Goal: Task Accomplishment & Management: Complete application form

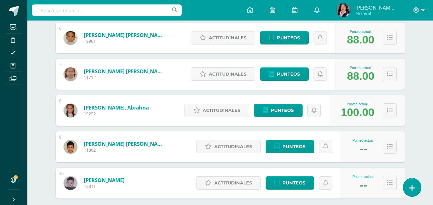
scroll to position [346, 0]
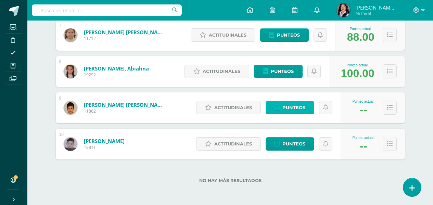
click at [274, 108] on link "Punteos" at bounding box center [289, 107] width 49 height 13
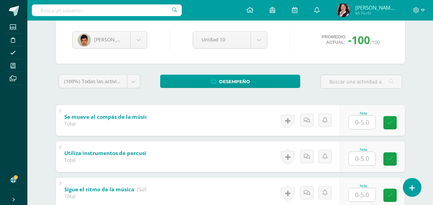
scroll to position [68, 0]
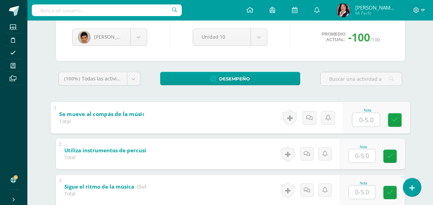
click at [356, 120] on input "text" at bounding box center [365, 120] width 27 height 14
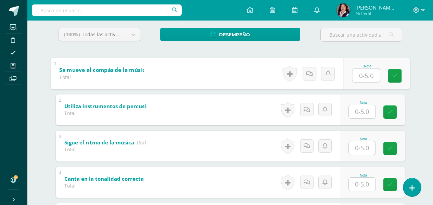
scroll to position [137, 0]
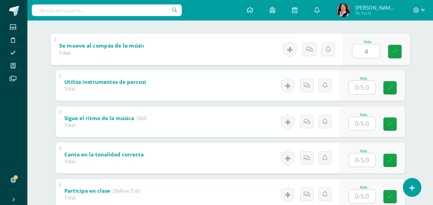
type input "4"
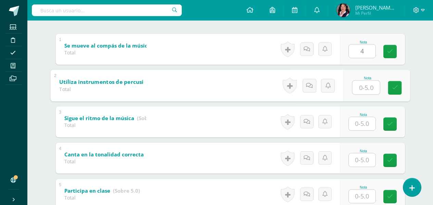
click at [366, 89] on input "text" at bounding box center [365, 87] width 27 height 14
type input "5"
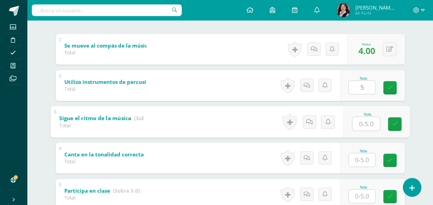
click at [364, 126] on input "text" at bounding box center [365, 124] width 27 height 14
type input "4"
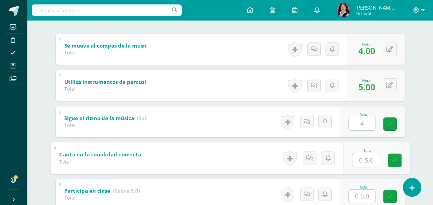
click at [363, 165] on input "text" at bounding box center [365, 160] width 27 height 14
type input "3"
click at [359, 194] on input "text" at bounding box center [362, 195] width 27 height 13
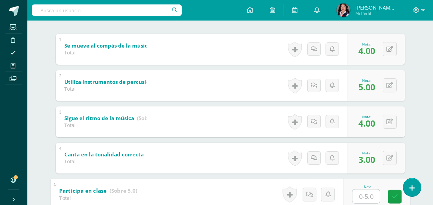
type input "5"
click at [393, 198] on icon at bounding box center [394, 197] width 6 height 6
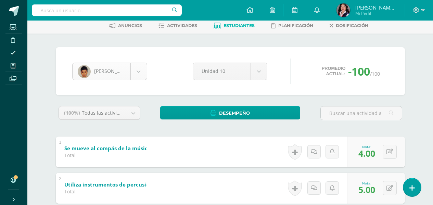
scroll to position [141, 0]
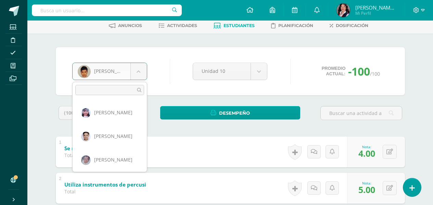
click at [141, 71] on body "Estudiantes Disciplina Asistencia Mis cursos Archivos Soporte Ayuda Reportar un…" at bounding box center [216, 162] width 433 height 392
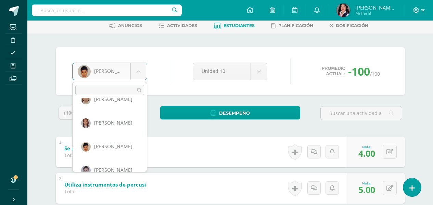
scroll to position [168, 0]
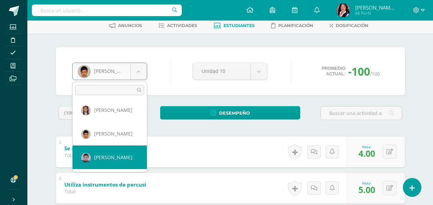
select select "3428"
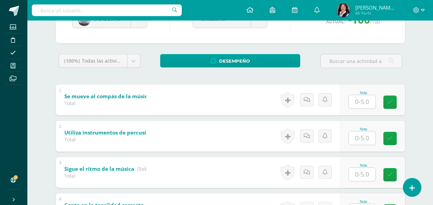
scroll to position [103, 0]
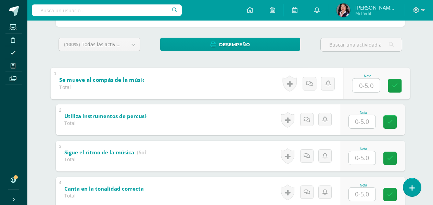
click at [363, 86] on input "text" at bounding box center [365, 85] width 27 height 14
type input "5"
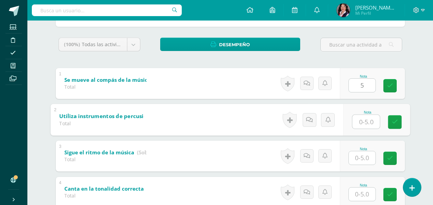
click at [359, 122] on input "text" at bounding box center [365, 122] width 27 height 14
type input "5"
click at [362, 158] on input "text" at bounding box center [362, 157] width 27 height 13
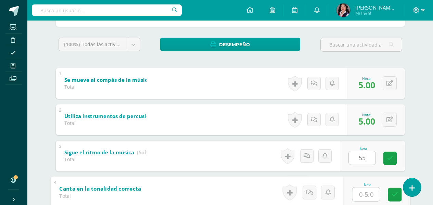
click at [365, 194] on input "text" at bounding box center [365, 194] width 27 height 14
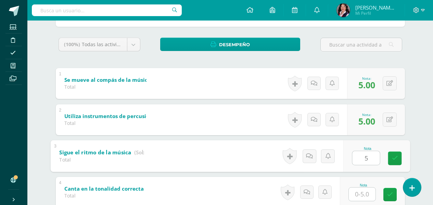
type input "5"
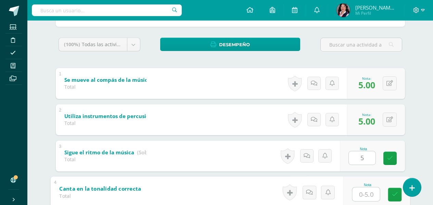
click at [366, 194] on input "text" at bounding box center [365, 194] width 27 height 14
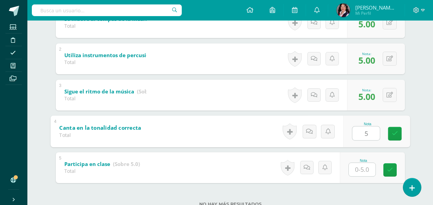
scroll to position [171, 0]
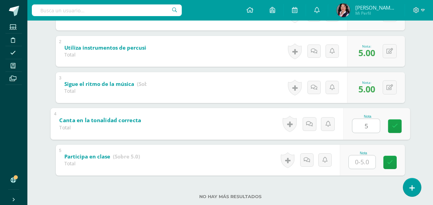
type input "5"
click at [370, 163] on input "text" at bounding box center [362, 161] width 27 height 13
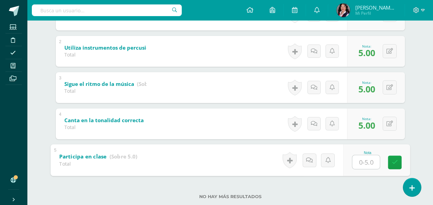
type input "5"
click at [391, 164] on icon at bounding box center [394, 162] width 6 height 6
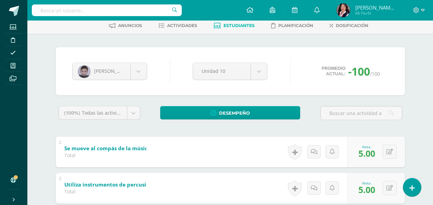
scroll to position [0, 0]
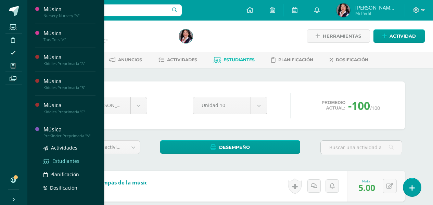
click at [63, 160] on span "Estudiantes" at bounding box center [65, 161] width 27 height 6
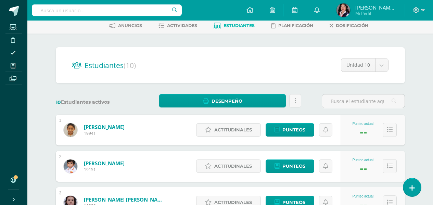
scroll to position [68, 0]
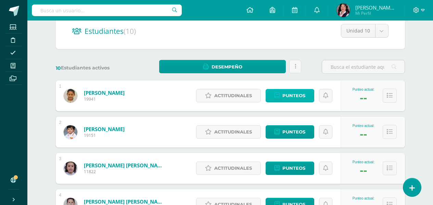
click at [295, 93] on span "Punteos" at bounding box center [293, 95] width 23 height 13
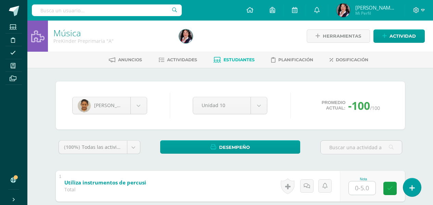
scroll to position [34, 0]
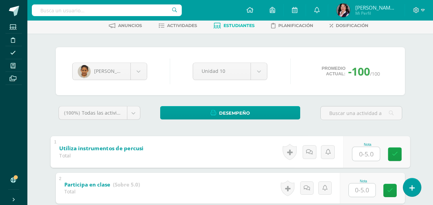
click at [363, 152] on input "text" at bounding box center [365, 154] width 27 height 14
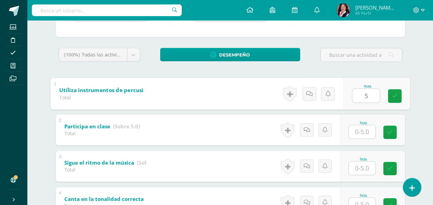
scroll to position [103, 0]
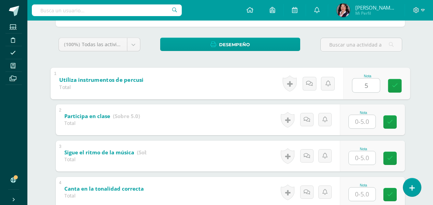
type input "5"
click at [362, 125] on input "text" at bounding box center [362, 121] width 27 height 13
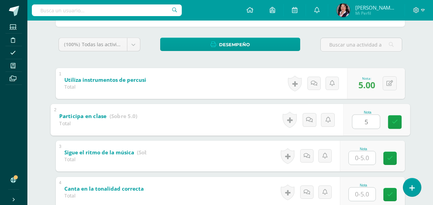
type input "5"
click at [363, 156] on input "text" at bounding box center [362, 157] width 27 height 13
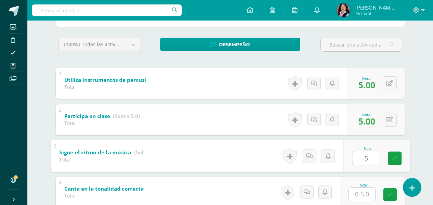
type input "5"
click at [365, 194] on input "text" at bounding box center [362, 193] width 27 height 13
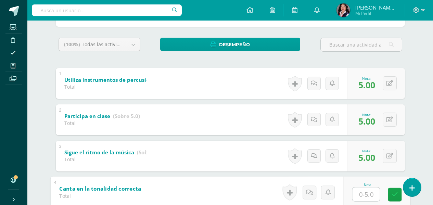
type input "5"
click at [390, 194] on link at bounding box center [395, 194] width 14 height 14
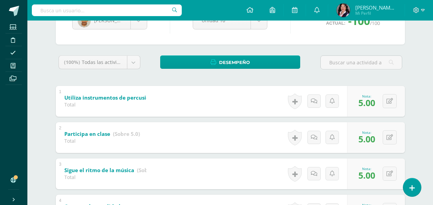
scroll to position [14, 0]
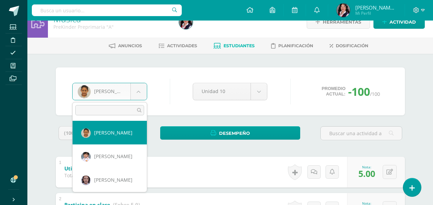
click at [138, 93] on body "Estudiantes Disciplina Asistencia Mis cursos Archivos Soporte Ayuda Reportar un…" at bounding box center [216, 164] width 433 height 356
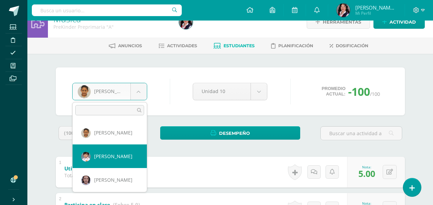
select select "3319"
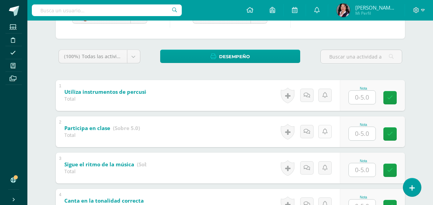
scroll to position [103, 0]
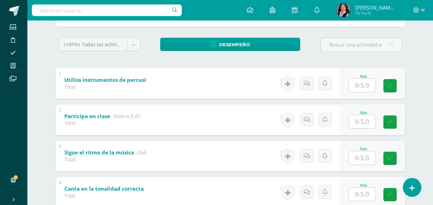
click at [368, 86] on input "text" at bounding box center [362, 85] width 27 height 13
type input "5"
click at [362, 124] on input "text" at bounding box center [362, 121] width 27 height 13
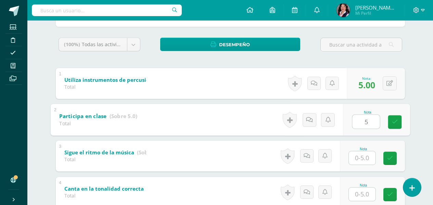
type input "5"
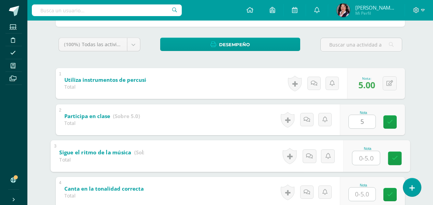
click at [362, 160] on input "text" at bounding box center [365, 158] width 27 height 14
type input "5"
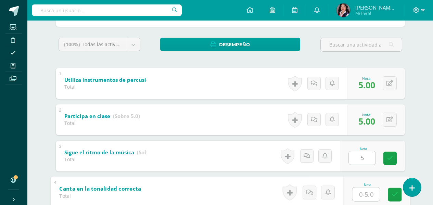
click at [363, 199] on input "text" at bounding box center [365, 194] width 27 height 14
type input "5"
click at [394, 192] on icon at bounding box center [394, 195] width 6 height 6
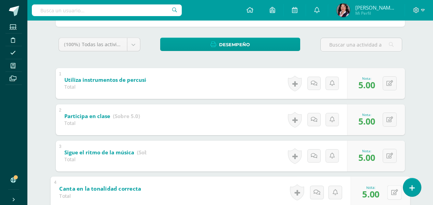
click at [387, 192] on button at bounding box center [394, 192] width 14 height 14
click at [375, 195] on icon at bounding box center [376, 195] width 6 height 6
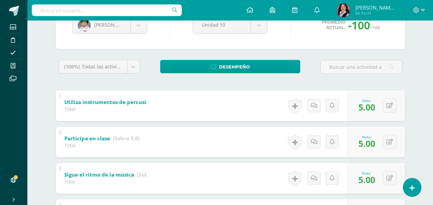
scroll to position [68, 0]
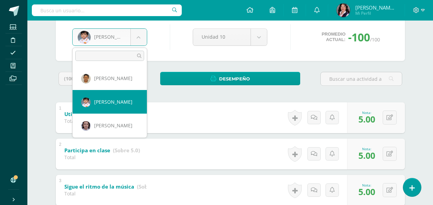
click at [139, 38] on body "Estudiantes Disciplina Asistencia Mis cursos Archivos Soporte Ayuda Reportar un…" at bounding box center [216, 110] width 433 height 356
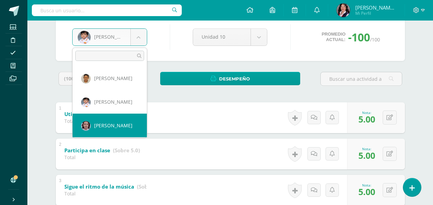
scroll to position [23, 0]
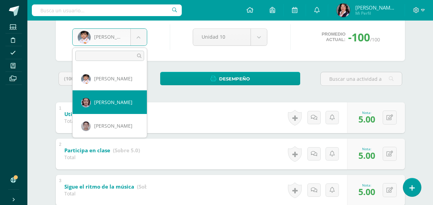
select select "3426"
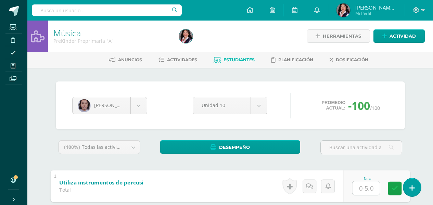
click at [365, 187] on input "text" at bounding box center [365, 188] width 27 height 14
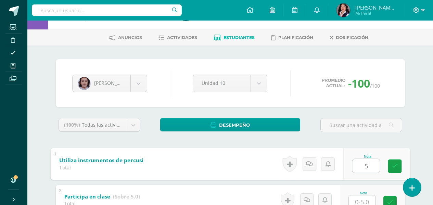
scroll to position [34, 0]
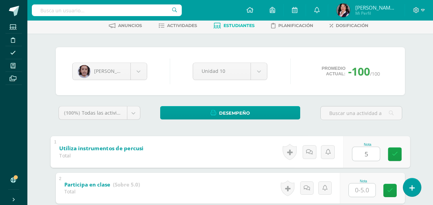
type input "5"
click at [360, 189] on input "text" at bounding box center [362, 189] width 27 height 13
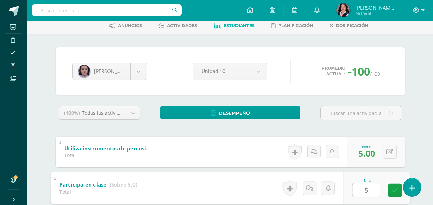
scroll to position [103, 0]
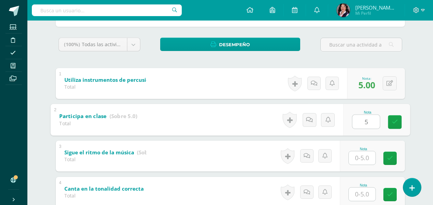
type input "5"
click at [366, 159] on input "text" at bounding box center [362, 157] width 27 height 13
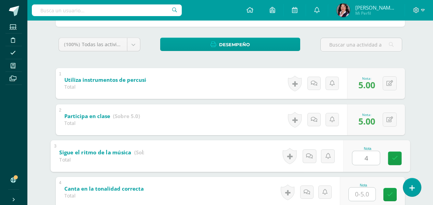
type input "4"
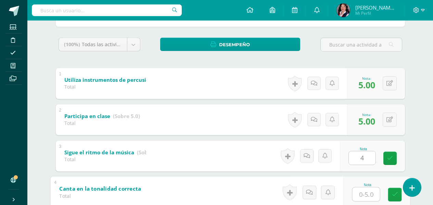
click at [367, 192] on input "text" at bounding box center [365, 194] width 27 height 14
type input "4"
click at [395, 198] on link at bounding box center [395, 194] width 14 height 14
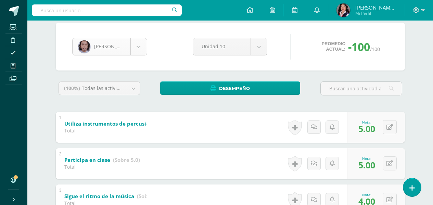
scroll to position [0, 0]
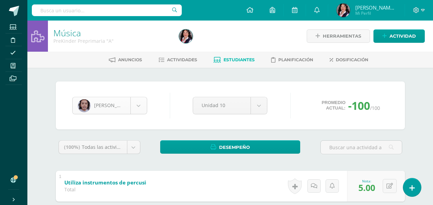
click at [134, 103] on body "Estudiantes Disciplina Asistencia Mis cursos Archivos Soporte Ayuda Reportar un…" at bounding box center [216, 178] width 433 height 356
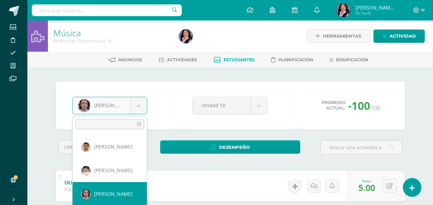
scroll to position [34, 0]
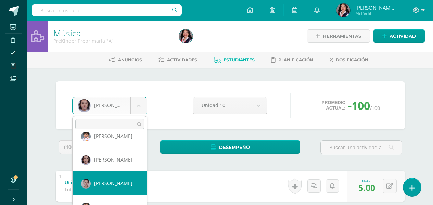
select select "3475"
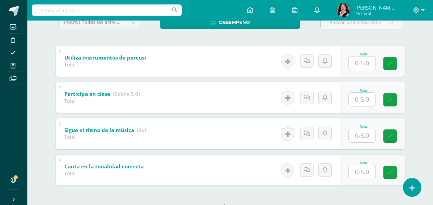
scroll to position [137, 0]
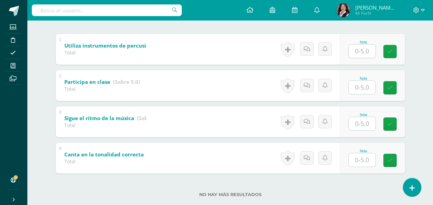
click at [361, 53] on input "text" at bounding box center [362, 50] width 27 height 13
type input "5"
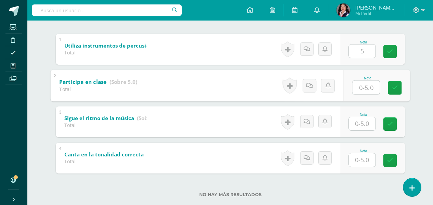
click at [365, 88] on input "text" at bounding box center [365, 87] width 27 height 14
type input "5"
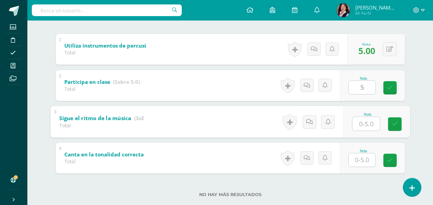
click at [365, 122] on input "text" at bounding box center [365, 124] width 27 height 14
type input "5"
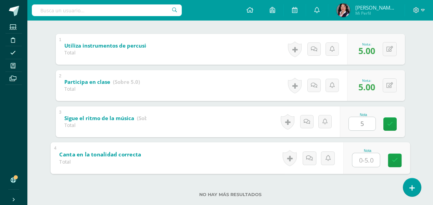
click at [363, 160] on input "text" at bounding box center [365, 160] width 27 height 14
type input "4"
click at [395, 161] on icon at bounding box center [394, 160] width 6 height 6
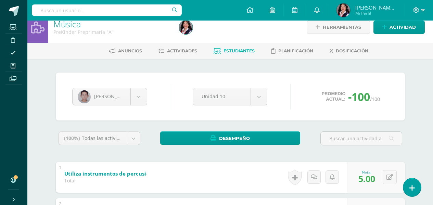
scroll to position [0, 0]
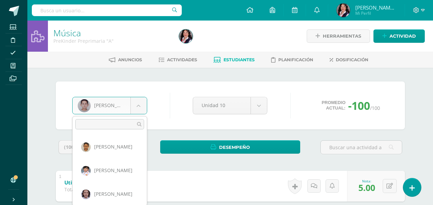
click at [134, 111] on body "Estudiantes Disciplina Asistencia Mis cursos Archivos Soporte Ayuda Reportar un…" at bounding box center [216, 178] width 433 height 356
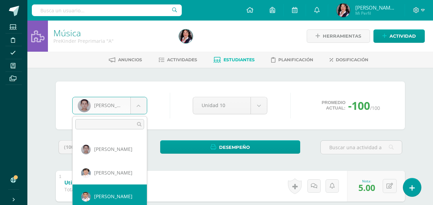
scroll to position [70, 0]
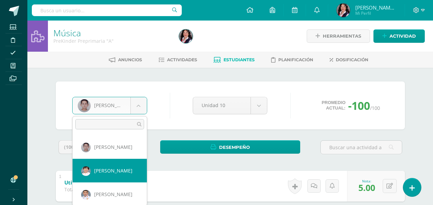
select select "3295"
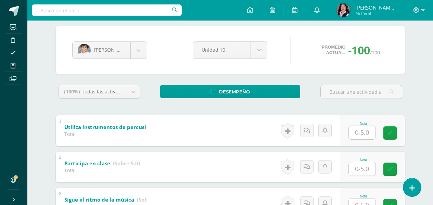
scroll to position [68, 0]
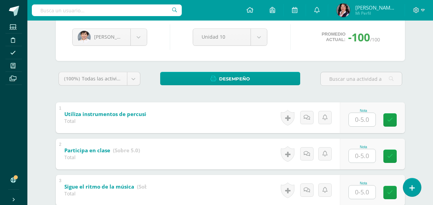
type input "5"
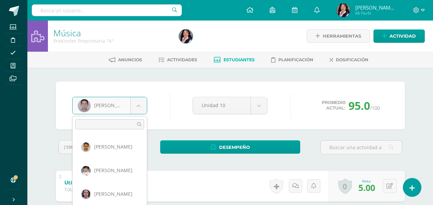
click at [135, 105] on body "Estudiantes Disciplina Asistencia Mis cursos Archivos Soporte Ayuda Reportar un…" at bounding box center [216, 178] width 433 height 356
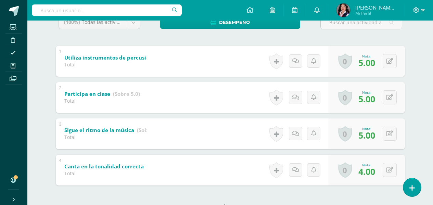
scroll to position [137, 0]
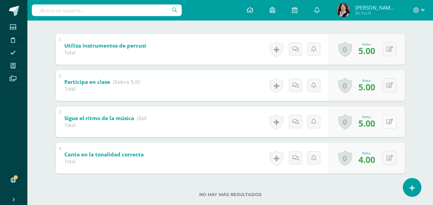
click at [392, 122] on icon at bounding box center [389, 122] width 6 height 6
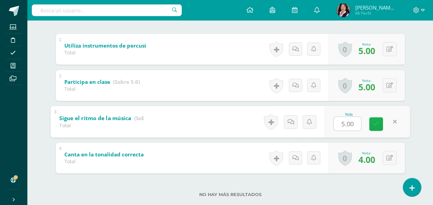
click at [380, 122] on link at bounding box center [376, 124] width 14 height 14
click at [341, 125] on link "0" at bounding box center [348, 122] width 14 height 16
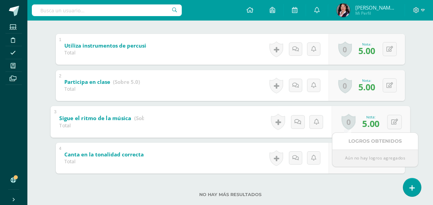
click at [348, 122] on link "0" at bounding box center [348, 122] width 14 height 16
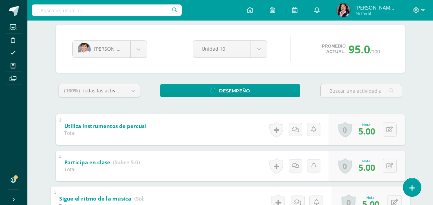
scroll to position [68, 0]
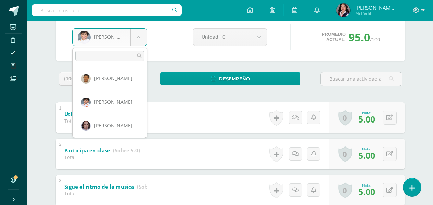
click at [138, 40] on body "Estudiantes Disciplina Asistencia Mis cursos Archivos Soporte Ayuda Reportar un…" at bounding box center [216, 110] width 433 height 356
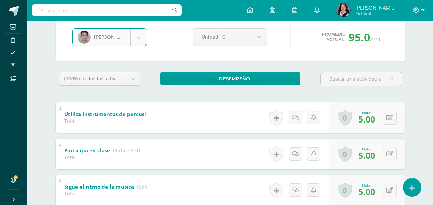
select select "3475"
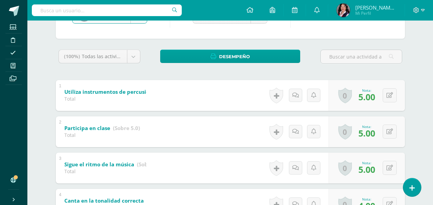
scroll to position [103, 0]
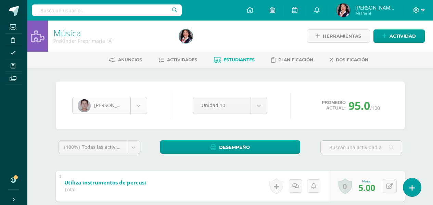
scroll to position [23, 0]
click at [141, 105] on body "Estudiantes Disciplina Asistencia Mis cursos Archivos Soporte Ayuda Reportar un…" at bounding box center [216, 178] width 433 height 356
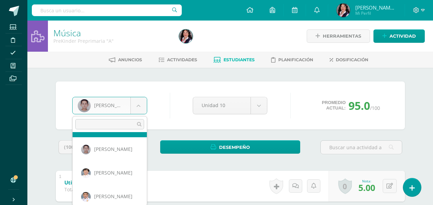
scroll to position [103, 0]
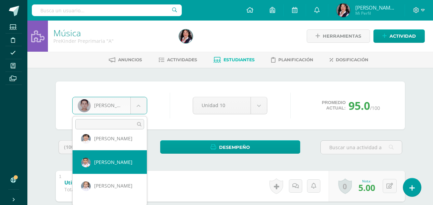
select select "3334"
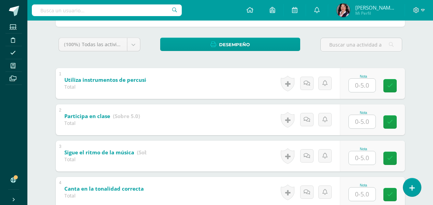
scroll to position [137, 0]
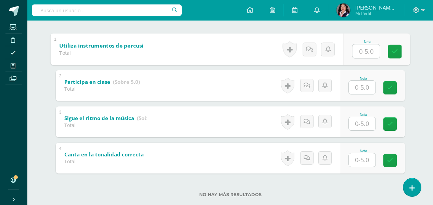
click at [368, 51] on input "text" at bounding box center [365, 51] width 27 height 14
type input "5"
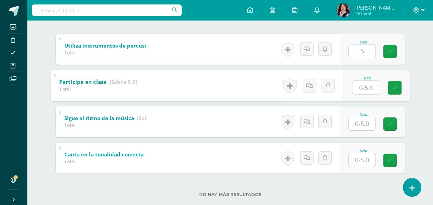
click at [367, 87] on input "text" at bounding box center [365, 87] width 27 height 14
type input "5"
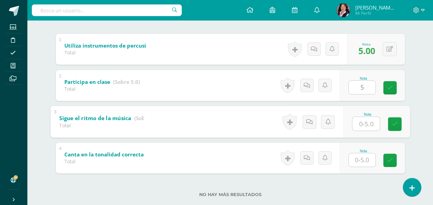
click at [366, 124] on input "text" at bounding box center [365, 124] width 27 height 14
type input "5"
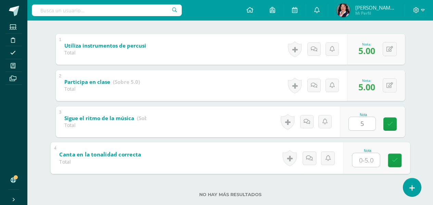
click at [368, 163] on input "text" at bounding box center [365, 160] width 27 height 14
type input "5"
click at [390, 160] on link at bounding box center [395, 160] width 14 height 14
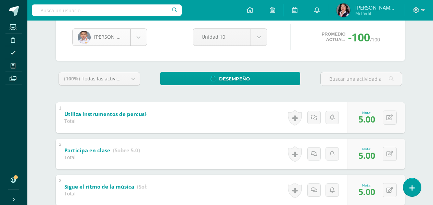
scroll to position [70, 0]
click at [142, 43] on body "Estudiantes Disciplina Asistencia Mis cursos Archivos Soporte Ayuda Reportar un…" at bounding box center [216, 110] width 433 height 356
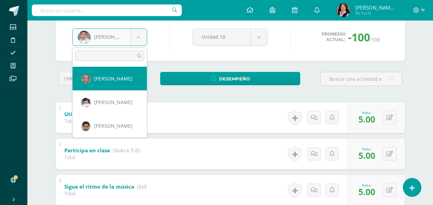
scroll to position [131, 0]
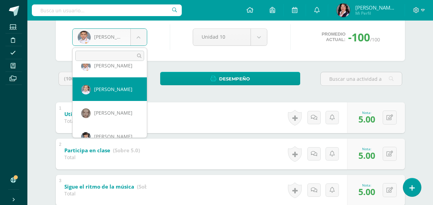
select select "3303"
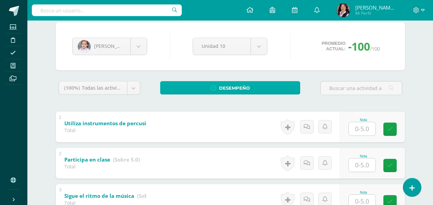
scroll to position [68, 0]
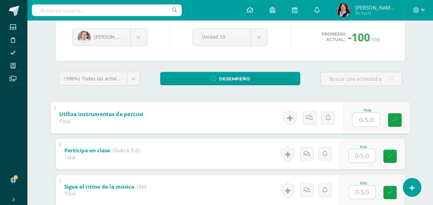
click at [357, 120] on input "text" at bounding box center [365, 120] width 27 height 14
type input "5"
click at [367, 156] on input "text" at bounding box center [362, 155] width 27 height 13
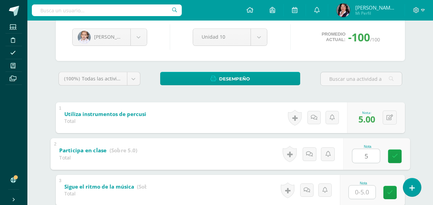
type input "5"
click at [365, 193] on input "text" at bounding box center [362, 191] width 27 height 13
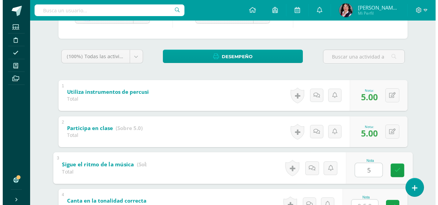
scroll to position [103, 0]
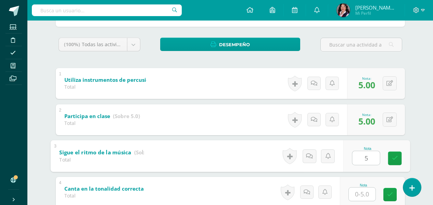
type input "5"
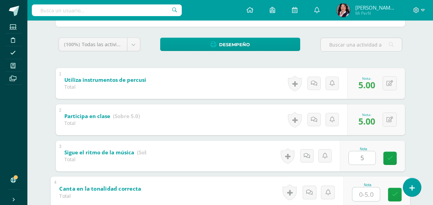
click at [365, 193] on input "text" at bounding box center [365, 194] width 27 height 14
type input "5"
click at [398, 194] on link at bounding box center [395, 194] width 14 height 14
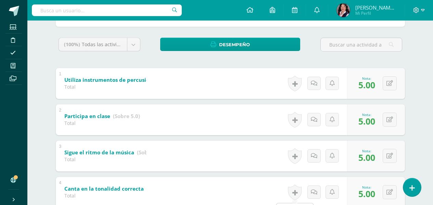
click at [291, 193] on link at bounding box center [295, 192] width 14 height 16
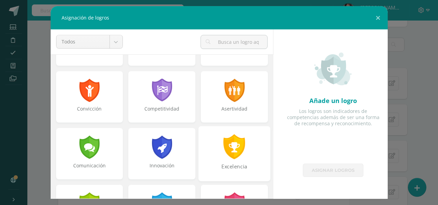
click at [224, 161] on div "Excelencia" at bounding box center [234, 153] width 72 height 55
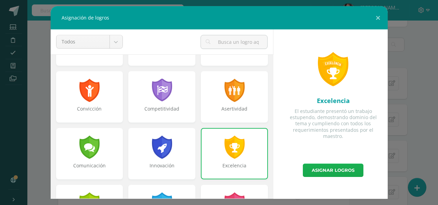
click at [330, 173] on link "Asignar logros" at bounding box center [333, 170] width 61 height 13
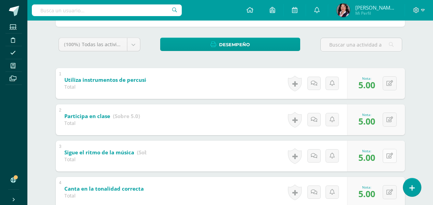
click at [389, 154] on button at bounding box center [389, 156] width 14 height 14
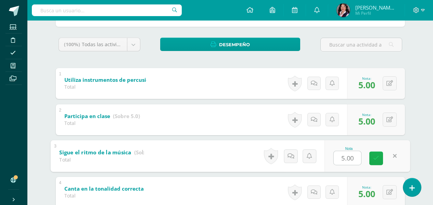
click at [375, 159] on icon at bounding box center [376, 158] width 6 height 6
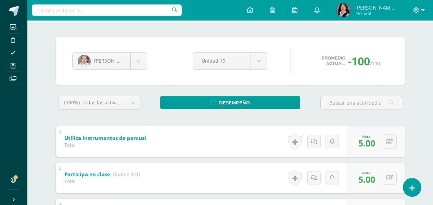
scroll to position [0, 0]
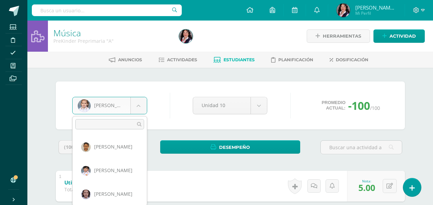
click at [139, 106] on body "Logros asignados con éxito Estudiantes Disciplina Asistencia Mis cursos Archivo…" at bounding box center [216, 178] width 433 height 356
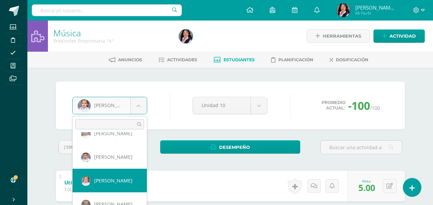
scroll to position [118, 0]
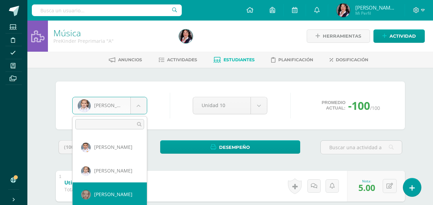
select select "3377"
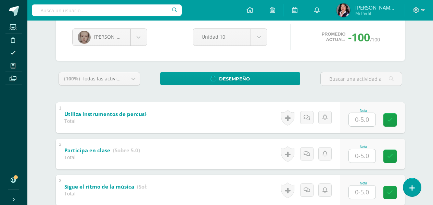
scroll to position [103, 0]
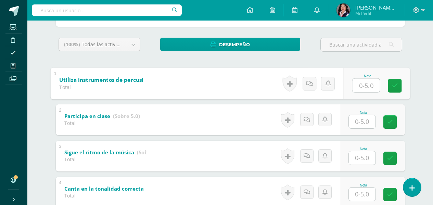
click at [368, 88] on input "text" at bounding box center [365, 85] width 27 height 14
type input "5"
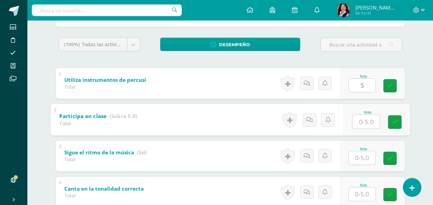
click at [365, 121] on input "text" at bounding box center [365, 122] width 27 height 14
type input "4"
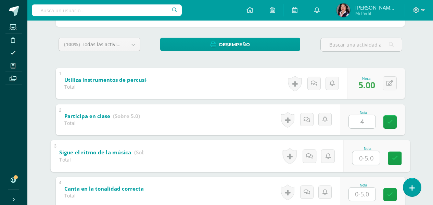
click at [364, 158] on input "text" at bounding box center [365, 158] width 27 height 14
type input "4"
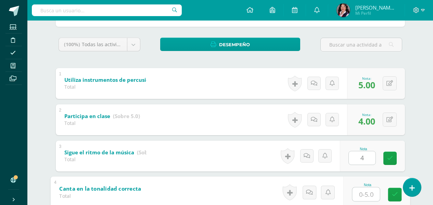
click at [364, 195] on input "text" at bounding box center [365, 194] width 27 height 14
type input "5"
click at [395, 194] on icon at bounding box center [394, 195] width 6 height 6
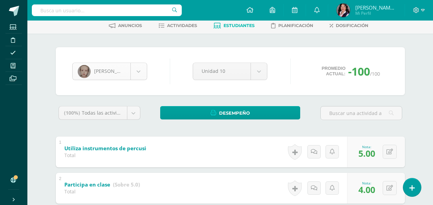
scroll to position [118, 0]
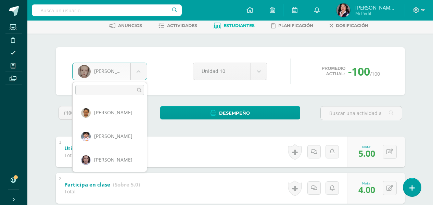
click at [137, 75] on body "Estudiantes Disciplina Asistencia Mis cursos Archivos Soporte Ayuda Reportar un…" at bounding box center [216, 144] width 433 height 356
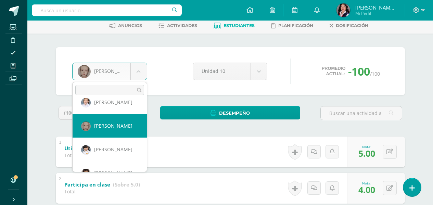
scroll to position [165, 0]
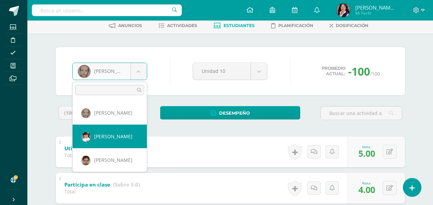
select select "3352"
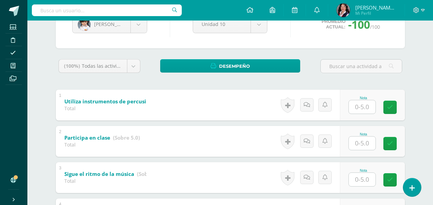
scroll to position [137, 0]
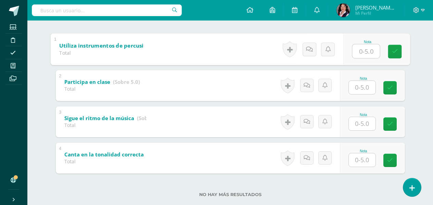
click at [364, 54] on input "text" at bounding box center [365, 51] width 27 height 14
type input "5"
click at [369, 88] on input "text" at bounding box center [362, 87] width 27 height 13
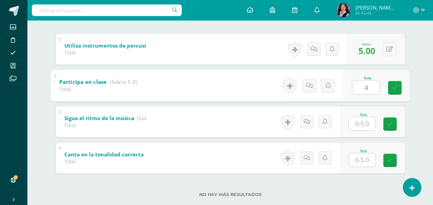
type input "4"
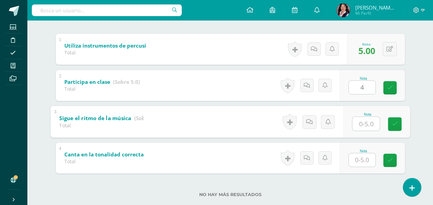
click at [366, 123] on input "text" at bounding box center [365, 124] width 27 height 14
type input "4"
click at [364, 159] on input "text" at bounding box center [362, 159] width 27 height 13
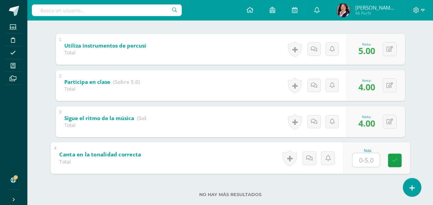
type input "5"
click at [393, 159] on icon at bounding box center [394, 160] width 6 height 6
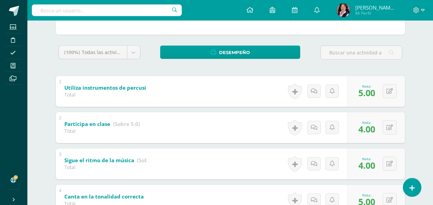
scroll to position [34, 0]
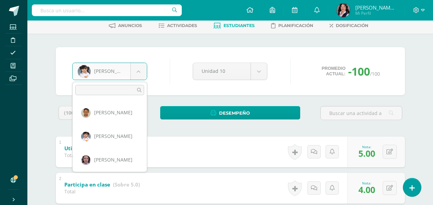
click at [139, 76] on body "Estudiantes Disciplina Asistencia Mis cursos Archivos Soporte Ayuda Reportar un…" at bounding box center [216, 144] width 433 height 356
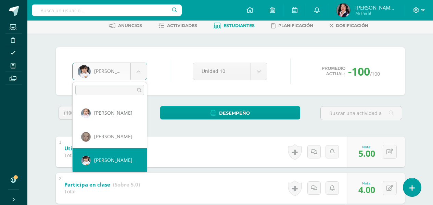
scroll to position [168, 0]
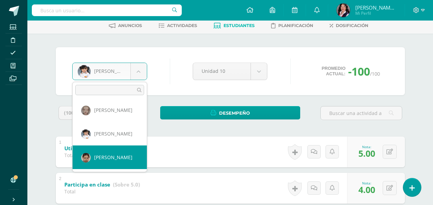
select select "3436"
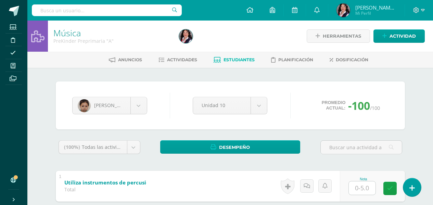
click at [356, 188] on input "text" at bounding box center [362, 187] width 27 height 13
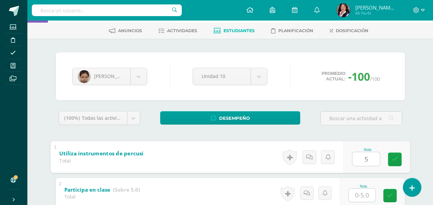
scroll to position [68, 0]
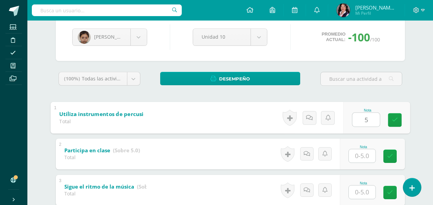
type input "5"
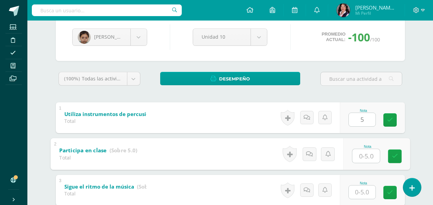
click at [369, 151] on input "text" at bounding box center [365, 156] width 27 height 14
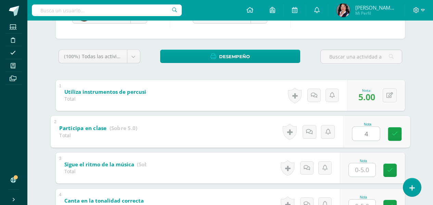
scroll to position [103, 0]
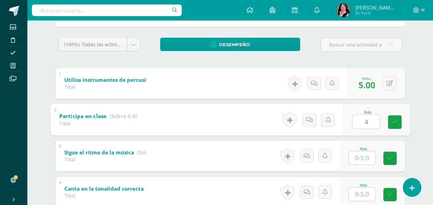
type input "4"
click at [366, 162] on input "text" at bounding box center [362, 157] width 27 height 13
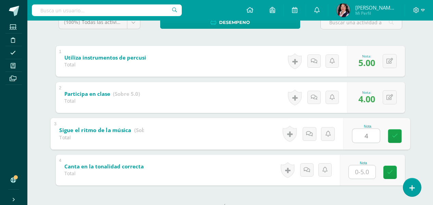
scroll to position [137, 0]
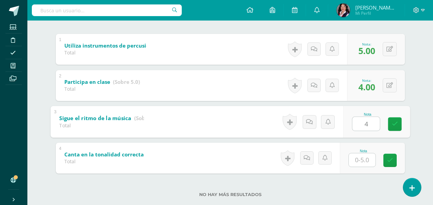
type input "4"
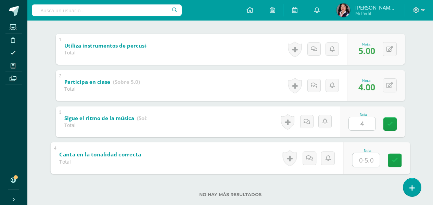
click at [361, 160] on input "text" at bounding box center [365, 160] width 27 height 14
type input "4"
click at [396, 161] on icon at bounding box center [394, 160] width 6 height 6
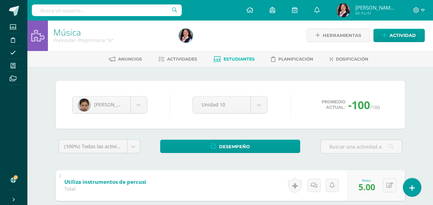
scroll to position [0, 0]
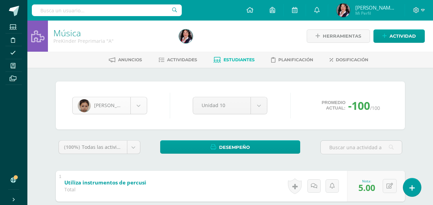
click at [141, 104] on body "Estudiantes Disciplina Asistencia Mis cursos Archivos Soporte Ayuda Reportar un…" at bounding box center [216, 178] width 433 height 356
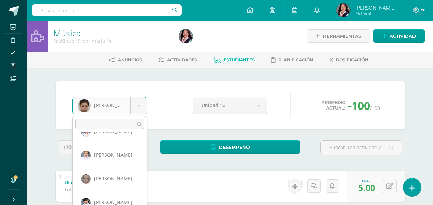
scroll to position [168, 0]
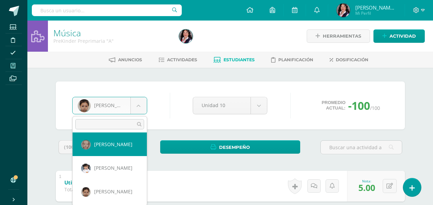
click at [15, 66] on body "Estudiantes Disciplina Asistencia Mis cursos Archivos Soporte Ayuda Reportar un…" at bounding box center [216, 178] width 433 height 356
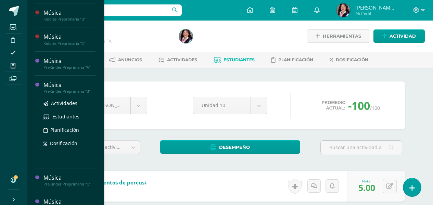
scroll to position [68, 0]
click at [53, 115] on span "Estudiantes" at bounding box center [65, 116] width 27 height 6
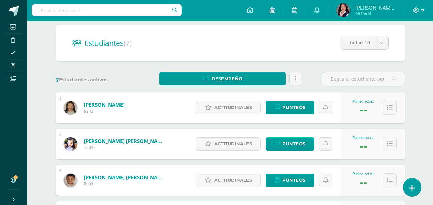
scroll to position [68, 0]
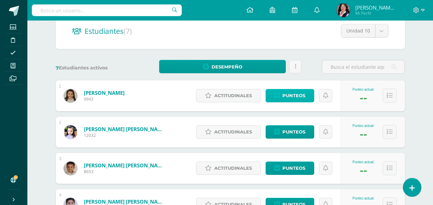
click at [292, 95] on span "Punteos" at bounding box center [293, 95] width 23 height 13
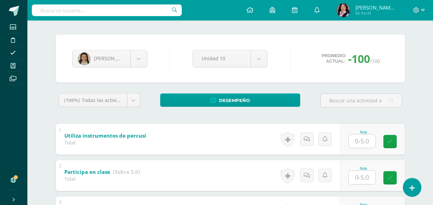
scroll to position [68, 0]
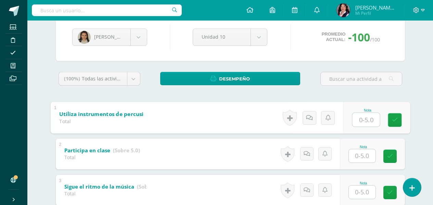
click at [358, 118] on input "text" at bounding box center [365, 120] width 27 height 14
type input "5"
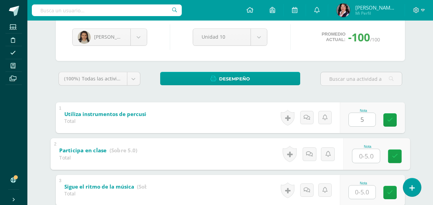
click at [366, 153] on input "text" at bounding box center [365, 156] width 27 height 14
type input "5"
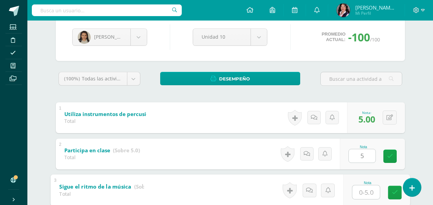
click at [367, 197] on input "text" at bounding box center [365, 192] width 27 height 14
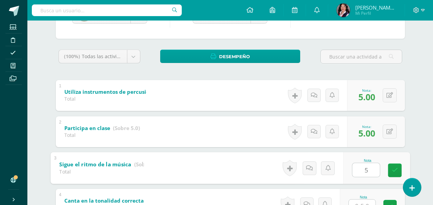
scroll to position [103, 0]
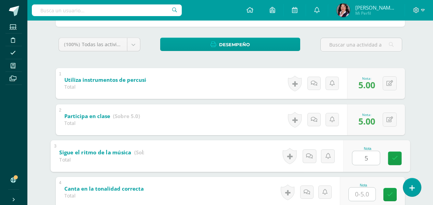
type input "5"
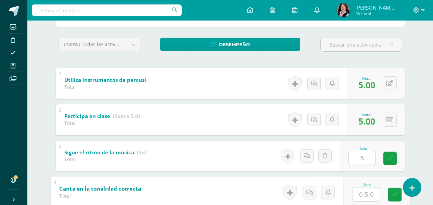
click at [367, 197] on input "text" at bounding box center [365, 194] width 27 height 14
type input "5"
click at [392, 196] on icon at bounding box center [394, 195] width 6 height 6
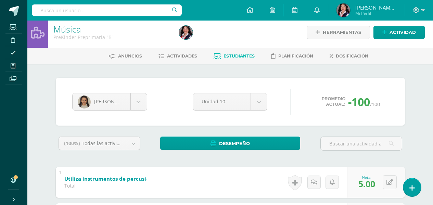
scroll to position [0, 0]
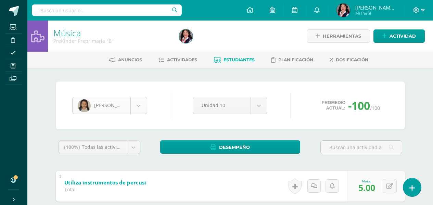
click at [138, 112] on body "Estudiantes Disciplina Asistencia Mis cursos Archivos Soporte Ayuda Reportar un…" at bounding box center [216, 178] width 433 height 356
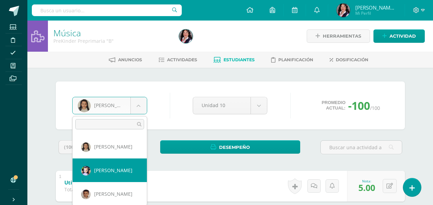
select select "3390"
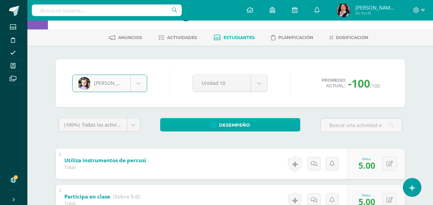
scroll to position [34, 0]
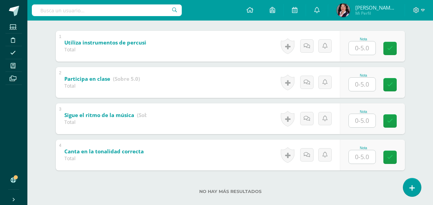
scroll to position [140, 0]
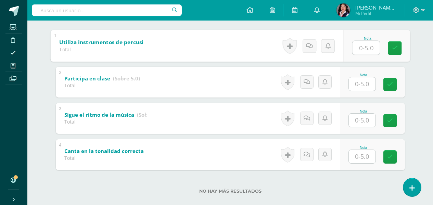
click at [358, 45] on input "text" at bounding box center [365, 48] width 27 height 14
type input "5"
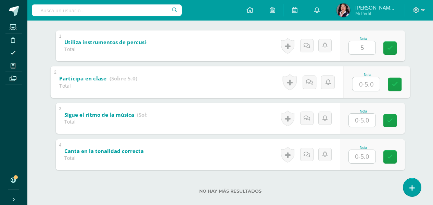
click at [370, 83] on input "text" at bounding box center [365, 84] width 27 height 14
type input "5"
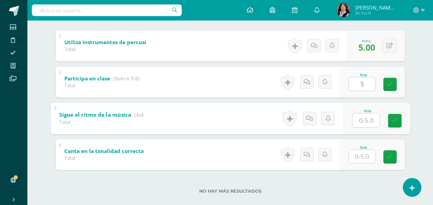
click at [365, 125] on input "text" at bounding box center [365, 120] width 27 height 14
type input "5"
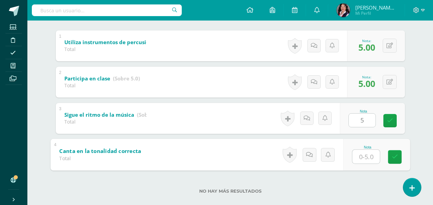
click at [365, 160] on input "text" at bounding box center [365, 156] width 27 height 14
type input "5"
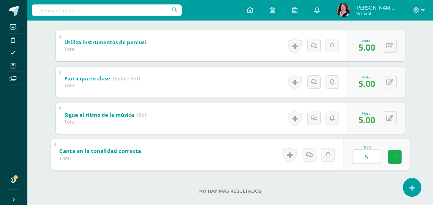
click at [391, 158] on link at bounding box center [395, 157] width 14 height 14
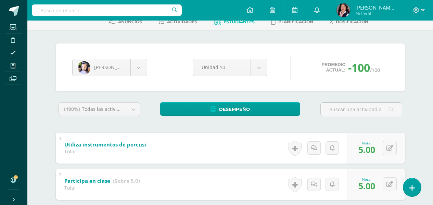
scroll to position [38, 0]
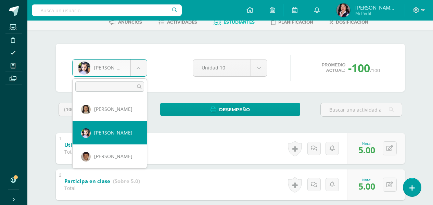
click at [136, 71] on body "Estudiantes Disciplina Asistencia Mis cursos Archivos Soporte Ayuda Reportar un…" at bounding box center [216, 140] width 433 height 356
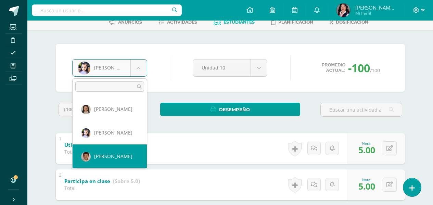
select select "3396"
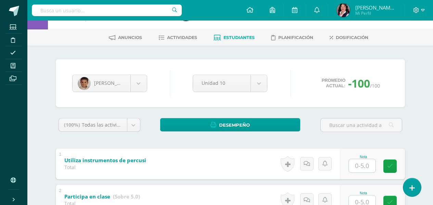
scroll to position [34, 0]
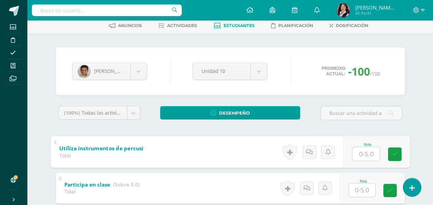
click at [365, 153] on input "text" at bounding box center [365, 154] width 27 height 14
type input "5"
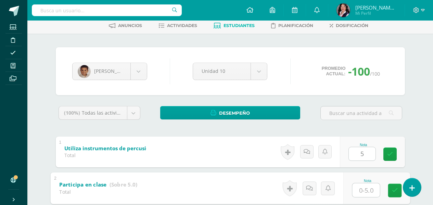
click at [370, 193] on input "text" at bounding box center [365, 190] width 27 height 14
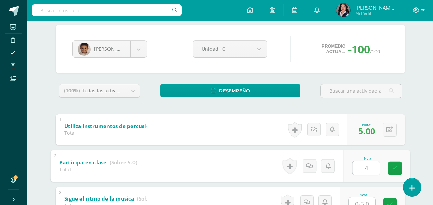
scroll to position [68, 0]
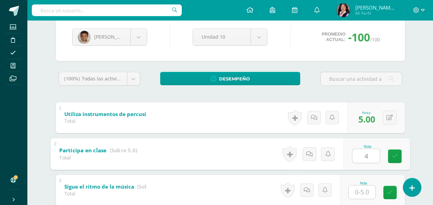
type input "4"
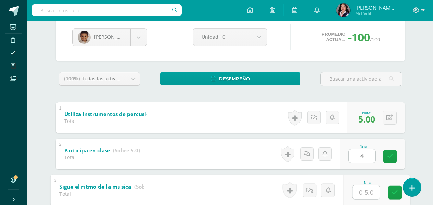
click at [360, 191] on input "text" at bounding box center [365, 192] width 27 height 14
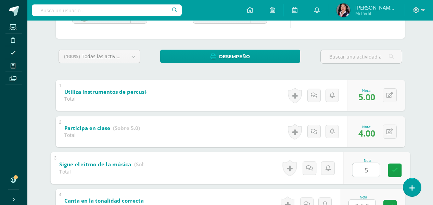
scroll to position [103, 0]
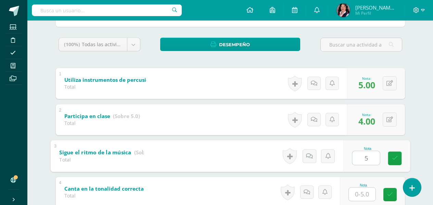
type input "5"
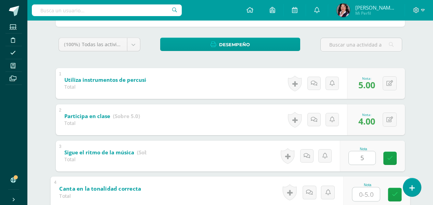
click at [367, 197] on input "text" at bounding box center [365, 194] width 27 height 14
type input "5"
click at [398, 197] on link at bounding box center [395, 194] width 14 height 14
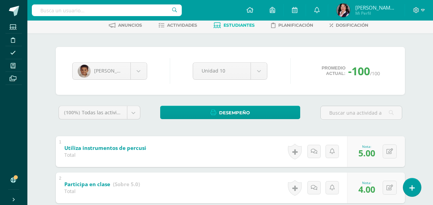
scroll to position [34, 0]
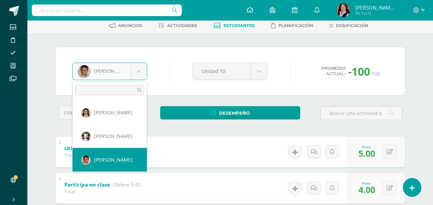
click at [136, 77] on body "Estudiantes Disciplina Asistencia Mis cursos Archivos Soporte Ayuda Reportar un…" at bounding box center [216, 144] width 433 height 356
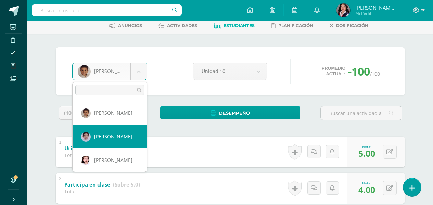
select select "3397"
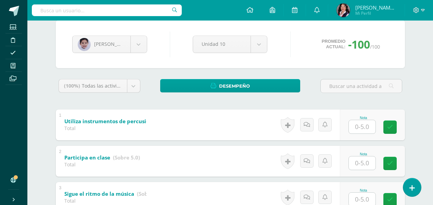
scroll to position [68, 0]
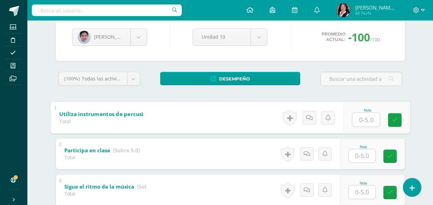
click at [365, 119] on input "text" at bounding box center [365, 120] width 27 height 14
type input "4"
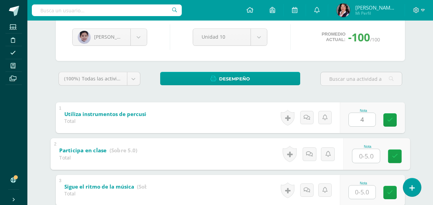
click at [368, 159] on input "text" at bounding box center [365, 156] width 27 height 14
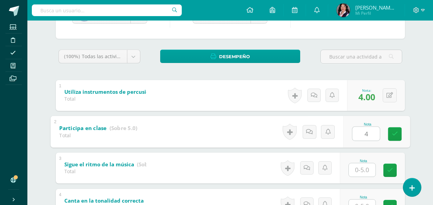
scroll to position [103, 0]
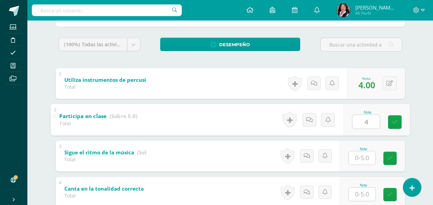
type input "4"
click at [362, 158] on input "text" at bounding box center [362, 157] width 27 height 13
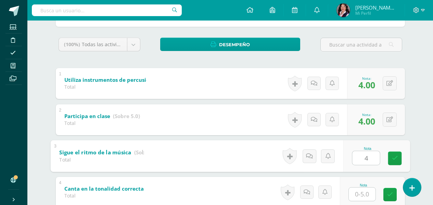
type input "4"
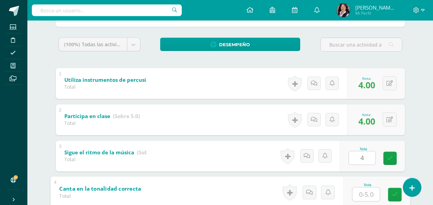
click at [365, 191] on input "text" at bounding box center [365, 194] width 27 height 14
type input "3"
click at [395, 199] on link at bounding box center [395, 194] width 14 height 14
click at [395, 176] on form "Canta en la tonalidad correcta (Sobre 5.0) Total Nota 3.00 0 [GEOGRAPHIC_DATA] …" at bounding box center [229, 176] width 359 height 0
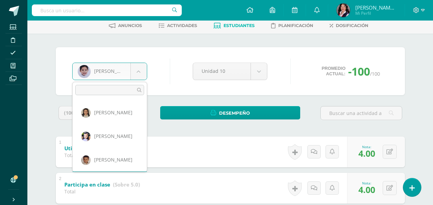
scroll to position [23, 0]
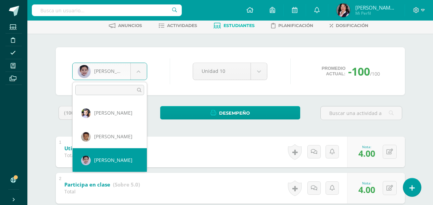
click at [140, 67] on body "Estudiantes Disciplina Asistencia Mis cursos Archivos Soporte Ayuda Reportar un…" at bounding box center [216, 144] width 433 height 356
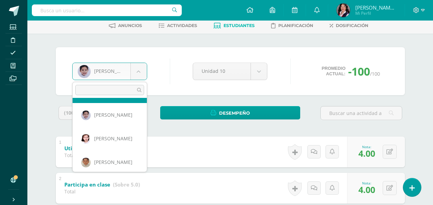
scroll to position [70, 0]
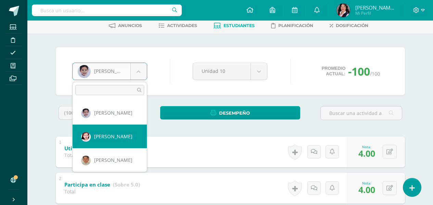
select select "3388"
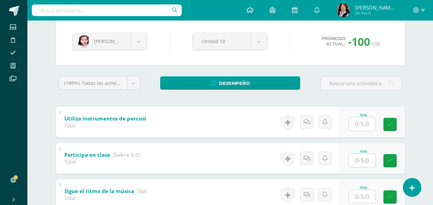
scroll to position [68, 0]
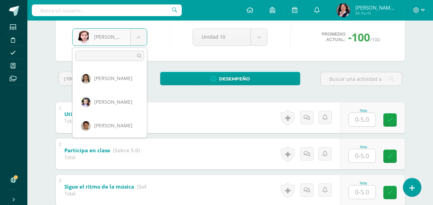
click at [138, 35] on body "Estudiantes Disciplina Asistencia Mis cursos Archivos Soporte Ayuda Reportar un…" at bounding box center [216, 110] width 433 height 356
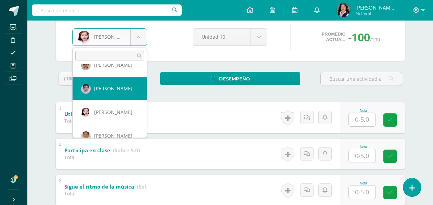
scroll to position [95, 0]
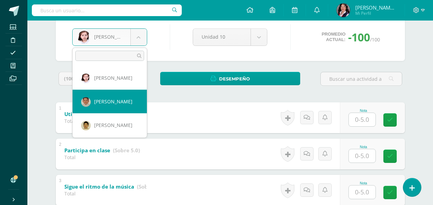
select select "3469"
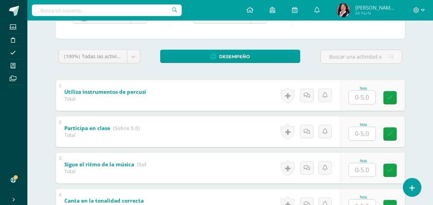
scroll to position [103, 0]
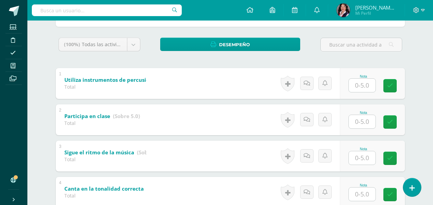
type input "5"
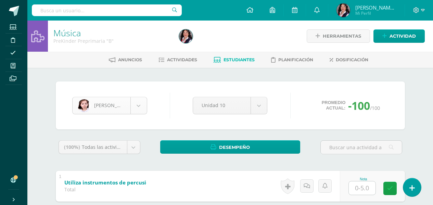
scroll to position [70, 0]
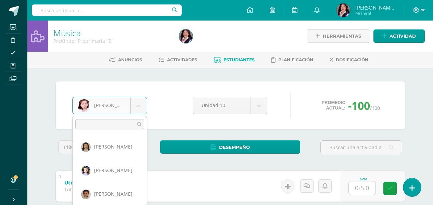
click at [135, 106] on body "Estudiantes Disciplina Asistencia Mis cursos Archivos Soporte Ayuda Reportar un…" at bounding box center [216, 178] width 433 height 356
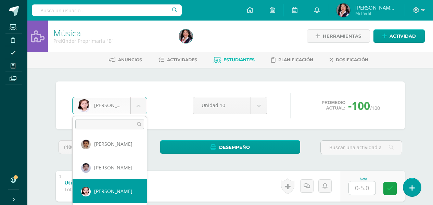
scroll to position [84, 0]
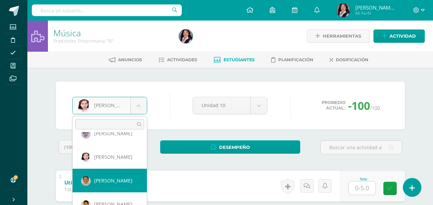
select select "3469"
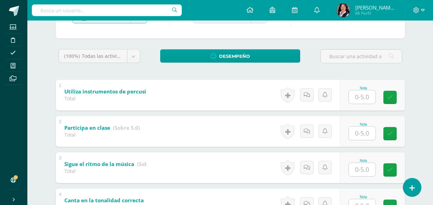
scroll to position [103, 0]
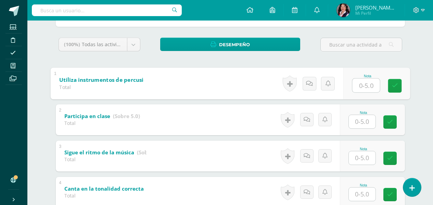
click at [366, 85] on input "text" at bounding box center [365, 85] width 27 height 14
type input "5"
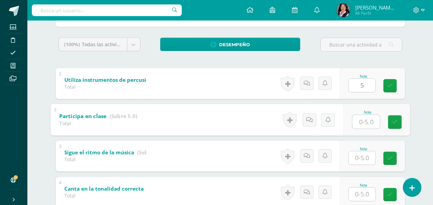
click at [366, 125] on input "text" at bounding box center [365, 122] width 27 height 14
type input "4"
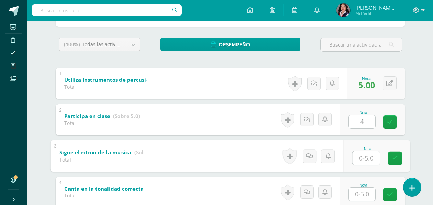
click at [363, 157] on input "text" at bounding box center [365, 158] width 27 height 14
type input "5"
click at [363, 193] on input "text" at bounding box center [362, 193] width 27 height 13
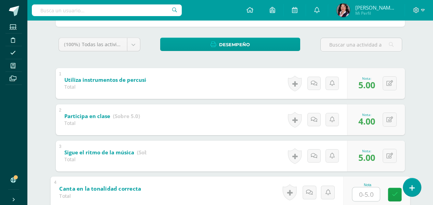
type input "5"
click at [393, 194] on icon at bounding box center [394, 195] width 6 height 6
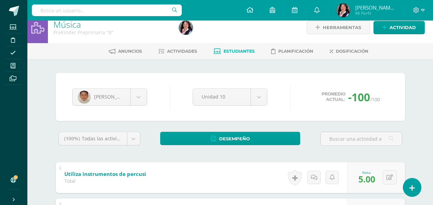
scroll to position [0, 0]
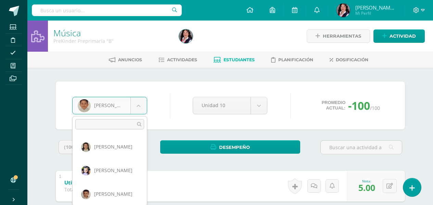
click at [138, 109] on body "Estudiantes Disciplina Asistencia Mis cursos Archivos Soporte Ayuda Reportar un…" at bounding box center [216, 178] width 433 height 356
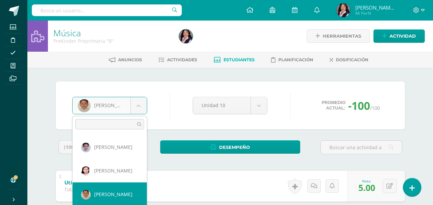
scroll to position [97, 0]
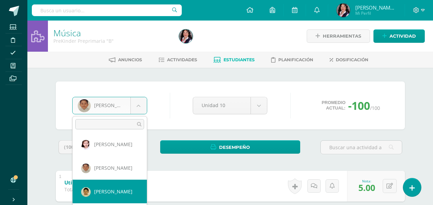
select select "3381"
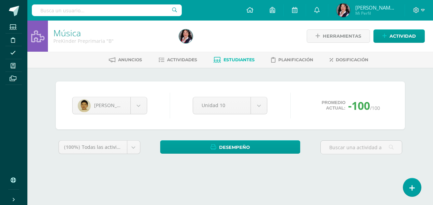
scroll to position [38, 0]
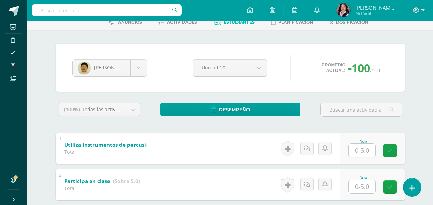
click at [360, 149] on input "text" at bounding box center [362, 150] width 27 height 13
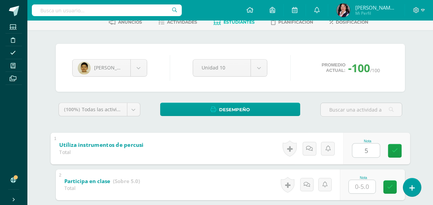
type input "5"
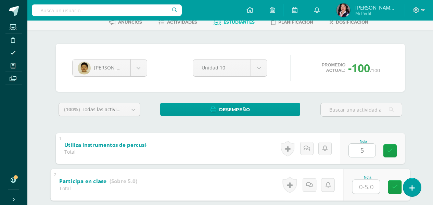
click at [364, 184] on input "text" at bounding box center [365, 187] width 27 height 14
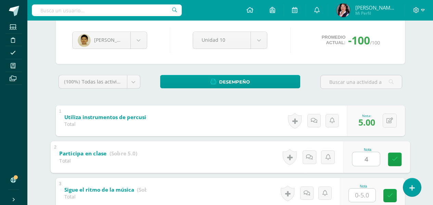
scroll to position [106, 0]
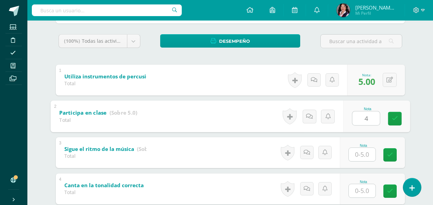
type input "4"
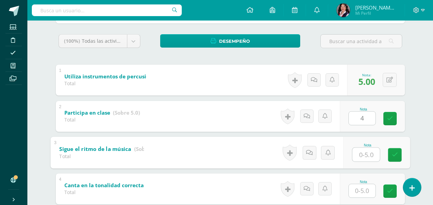
click at [365, 155] on input "text" at bounding box center [365, 154] width 27 height 14
type input "4"
type input "5"
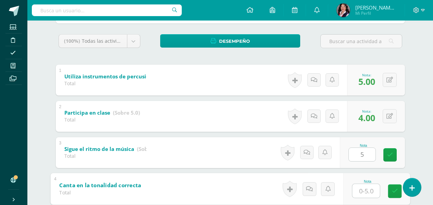
click at [364, 192] on input "text" at bounding box center [365, 191] width 27 height 14
type input "3"
type input "4"
click at [393, 191] on icon at bounding box center [394, 191] width 6 height 6
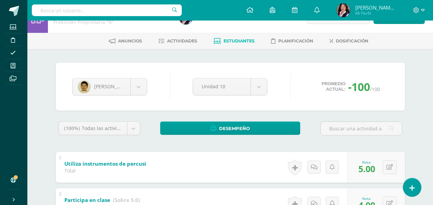
scroll to position [0, 0]
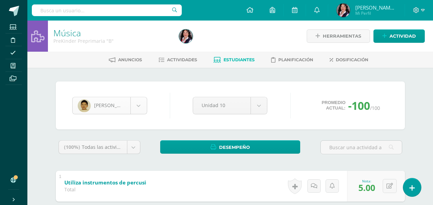
click at [141, 111] on body "Estudiantes Disciplina Asistencia Mis cursos Archivos Soporte Ayuda Reportar un…" at bounding box center [216, 178] width 433 height 356
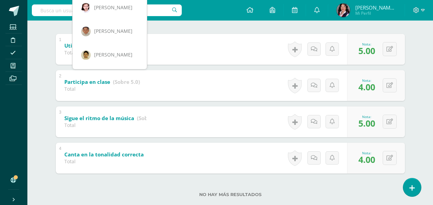
scroll to position [151, 0]
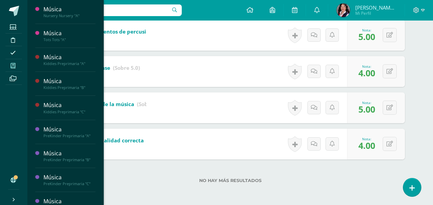
click at [15, 67] on body "Estudiantes Disciplina Asistencia Mis cursos Archivos Soporte Ayuda Reportar un…" at bounding box center [216, 27] width 433 height 356
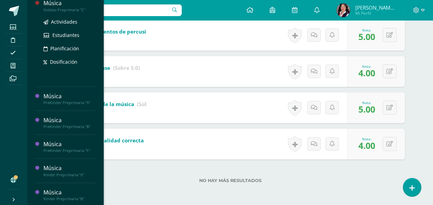
scroll to position [103, 0]
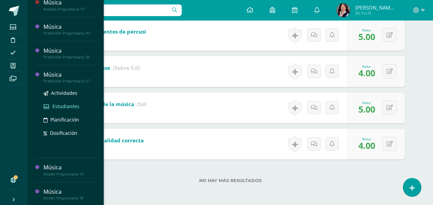
click at [53, 105] on span "Estudiantes" at bounding box center [65, 106] width 27 height 6
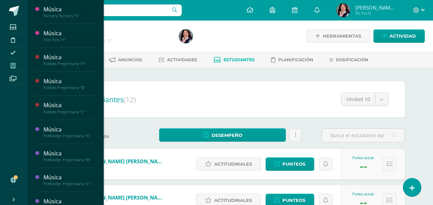
click at [10, 65] on span at bounding box center [12, 65] width 15 height 9
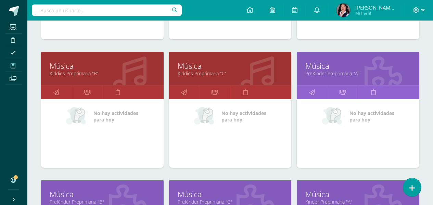
scroll to position [239, 0]
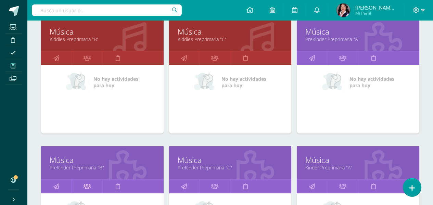
click at [89, 187] on icon at bounding box center [86, 186] width 7 height 13
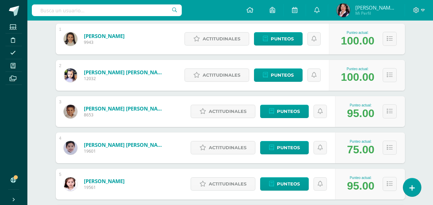
scroll to position [137, 0]
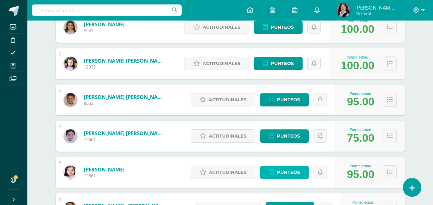
click at [268, 171] on link "Punteos" at bounding box center [284, 172] width 49 height 13
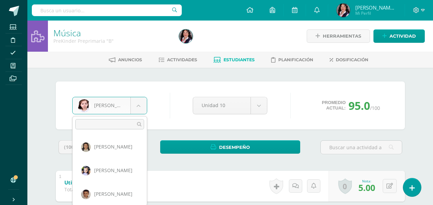
click at [141, 108] on body "Estudiantes Disciplina Asistencia Mis cursos Archivos Soporte Ayuda Reportar un…" at bounding box center [216, 178] width 433 height 356
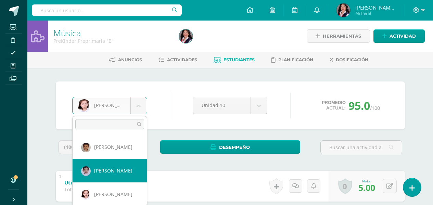
select select "3397"
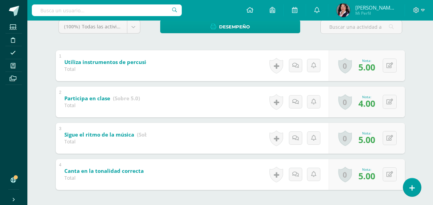
scroll to position [150, 0]
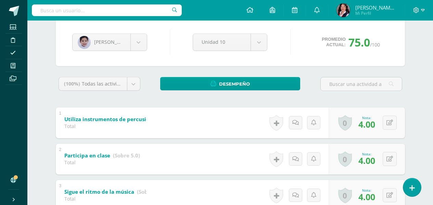
scroll to position [68, 0]
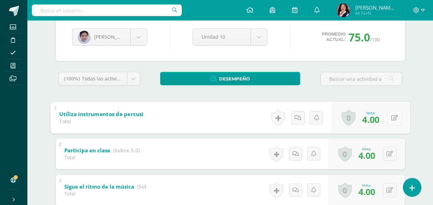
click at [387, 117] on button at bounding box center [394, 117] width 14 height 14
type input "5"
click at [371, 120] on link at bounding box center [376, 120] width 14 height 14
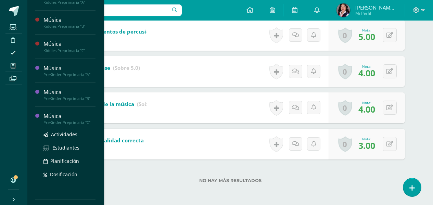
scroll to position [99, 0]
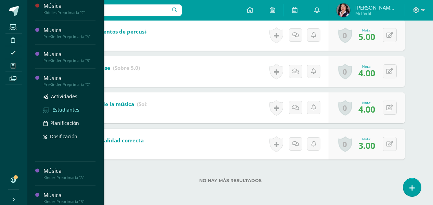
click at [54, 109] on span "Estudiantes" at bounding box center [65, 109] width 27 height 6
